Goal: Transaction & Acquisition: Subscribe to service/newsletter

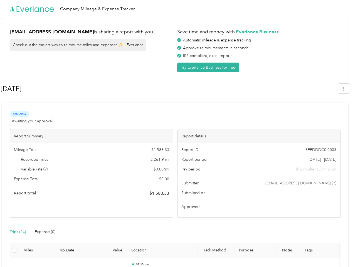
click at [177, 133] on div "Report details" at bounding box center [258, 136] width 163 height 14
click at [176, 9] on div "Company Mileage & Expense Tracker" at bounding box center [175, 9] width 350 height 18
click at [209, 67] on button "Try Everlance Business for free" at bounding box center [208, 68] width 62 height 10
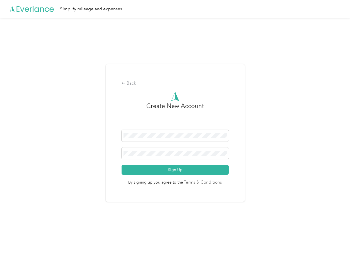
click at [169, 89] on div "Back Create New Account Sign Up By signing up you agree to the Terms & Conditio…" at bounding box center [175, 133] width 139 height 138
click at [346, 88] on div "Back Create New Account Sign Up By signing up you agree to the Terms & Conditio…" at bounding box center [175, 135] width 350 height 235
click at [46, 169] on div "Back Create New Account Sign Up By signing up you agree to the Terms & Conditio…" at bounding box center [175, 135] width 350 height 235
click at [219, 183] on link "Terms & Conditions" at bounding box center [202, 182] width 39 height 6
click at [18, 232] on div "Back Create New Account Sign Up By signing up you agree to the Terms & Conditio…" at bounding box center [175, 135] width 350 height 235
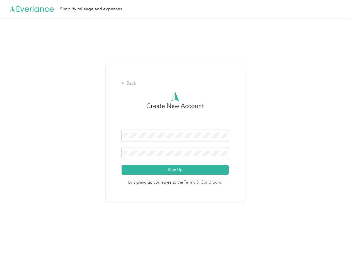
click at [45, 232] on div "Back Create New Account Sign Up By signing up you agree to the Terms & Conditio…" at bounding box center [175, 135] width 350 height 235
click at [14, 250] on div "Back Create New Account Sign Up By signing up you agree to the Terms & Conditio…" at bounding box center [175, 135] width 350 height 235
